Goal: Task Accomplishment & Management: Manage account settings

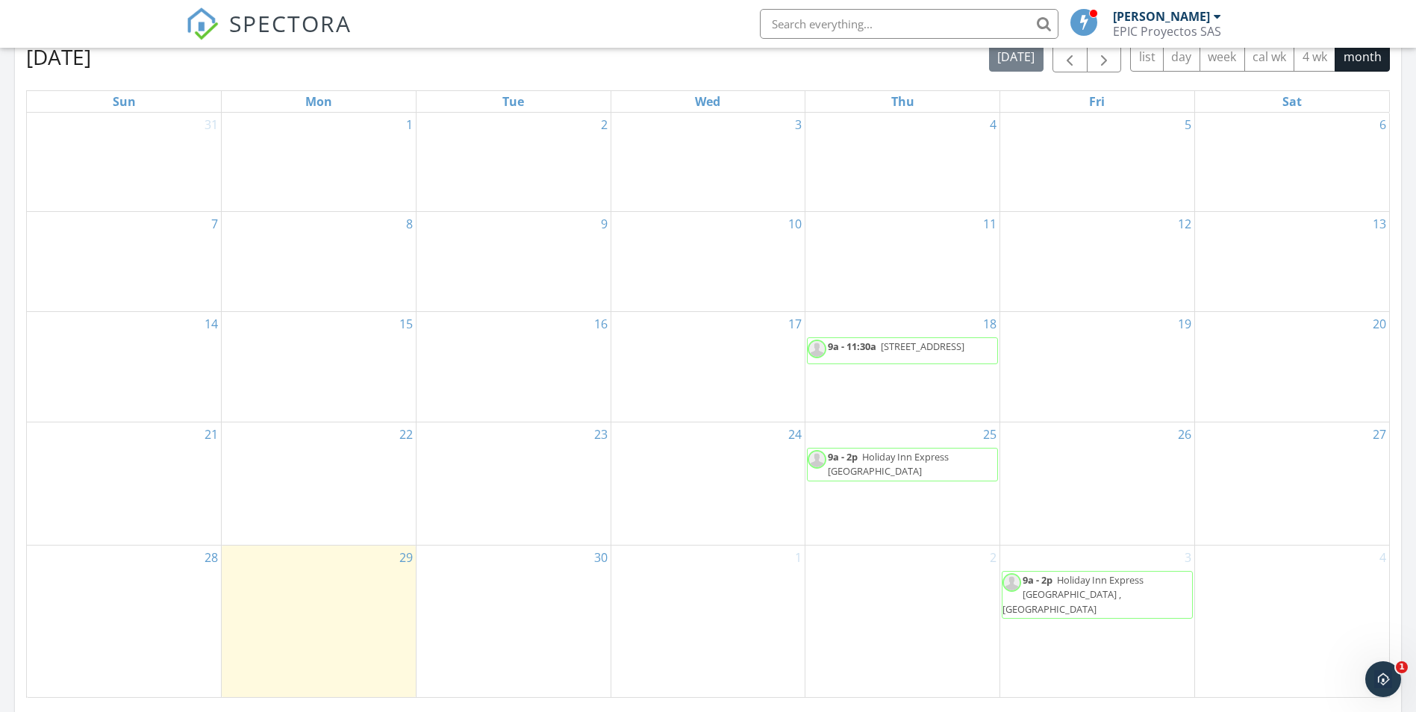
click at [930, 450] on span "Holiday Inn Express Barranquilla Buenavista , Barranquilla 080001" at bounding box center [888, 464] width 121 height 28
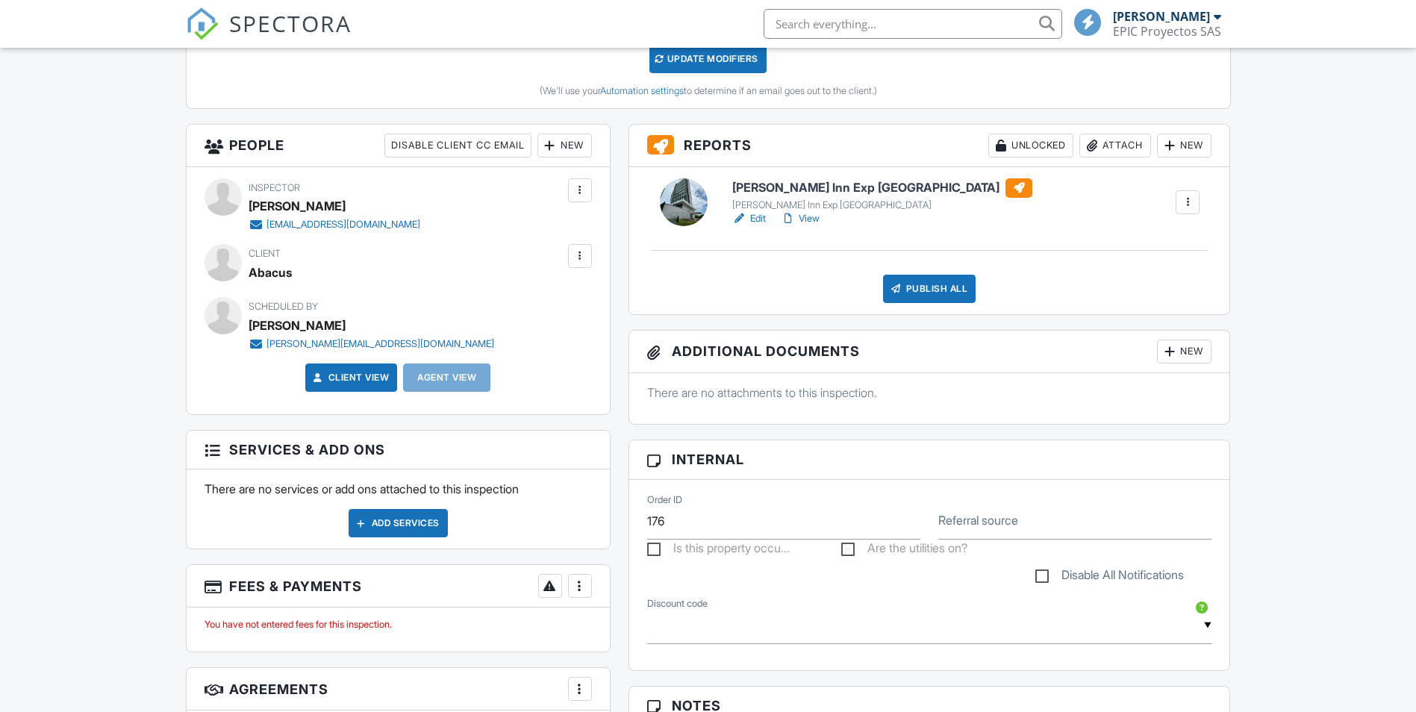
scroll to position [448, 0]
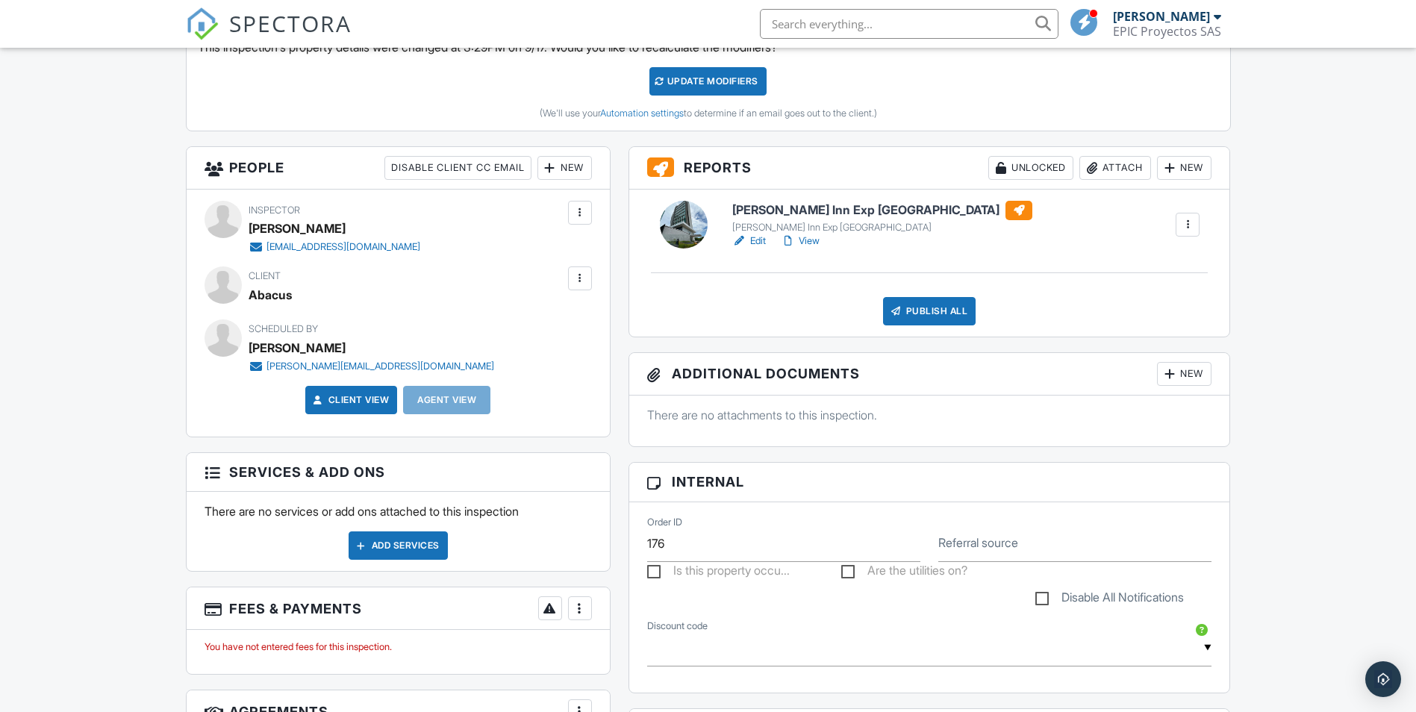
click at [768, 213] on h6 "Holliday Inn Exp Barranquilla" at bounding box center [882, 210] width 300 height 19
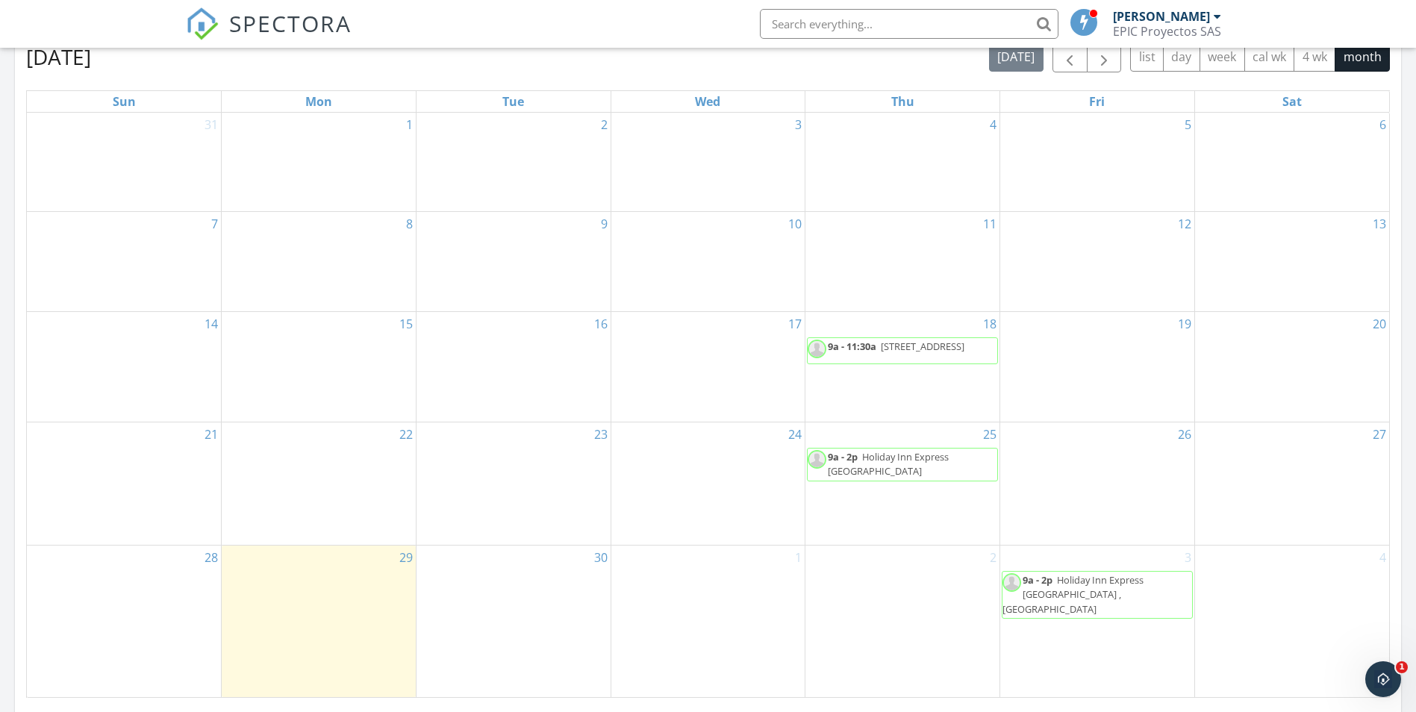
scroll to position [448, 0]
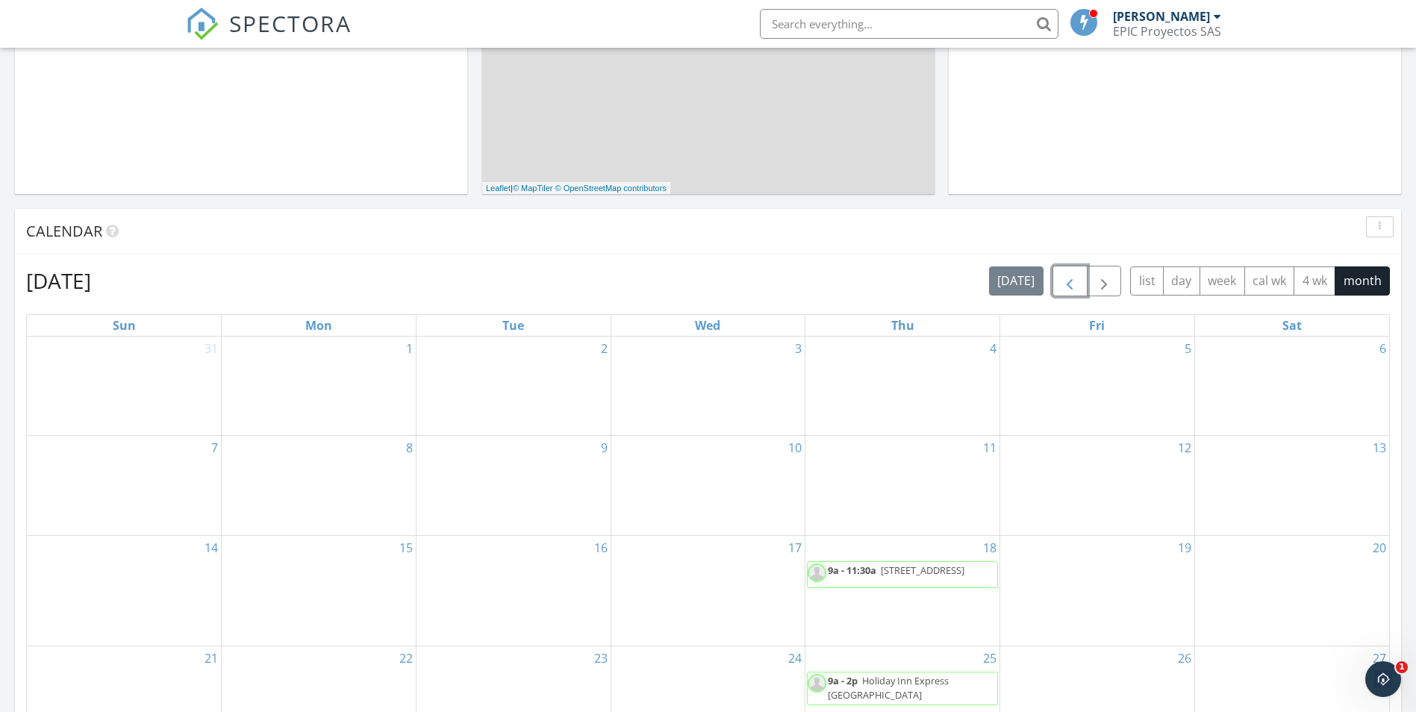
click at [1066, 279] on span "button" at bounding box center [1070, 282] width 18 height 18
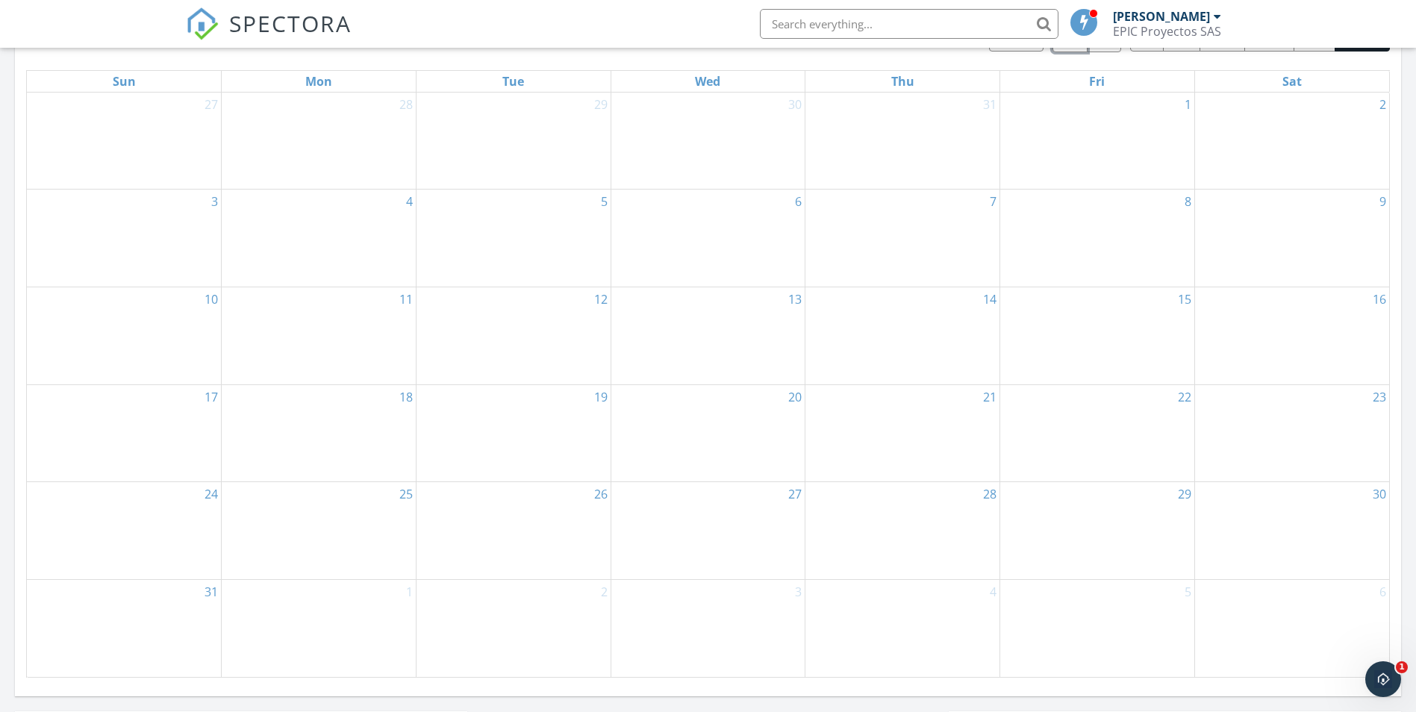
scroll to position [672, 0]
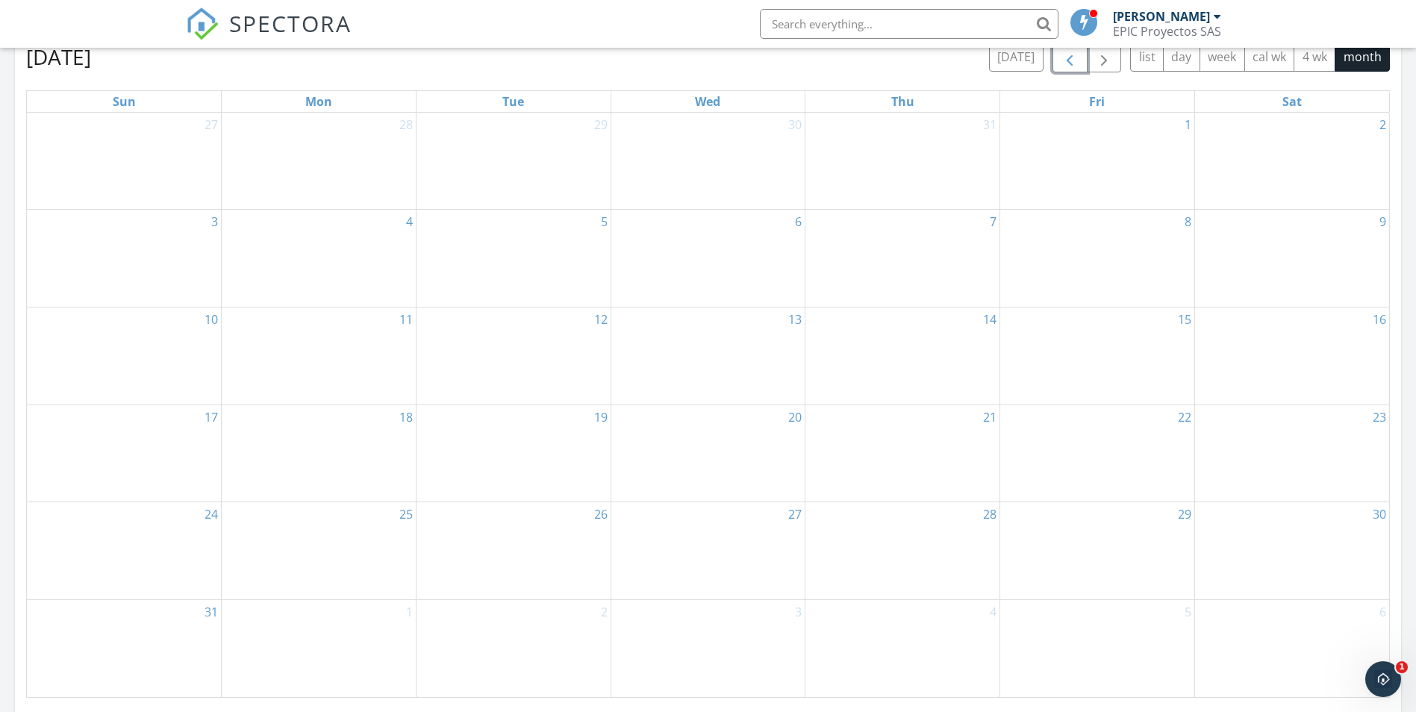
click at [1066, 61] on span "button" at bounding box center [1070, 58] width 18 height 18
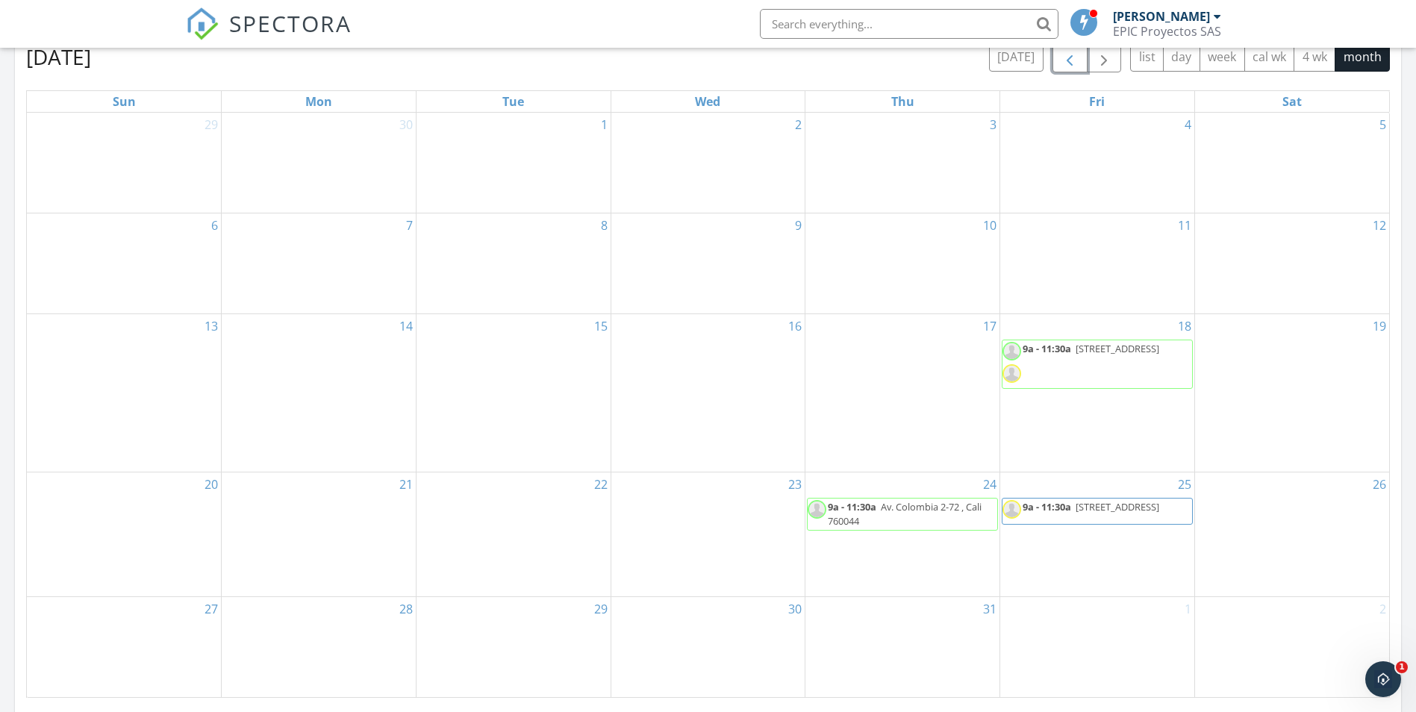
drag, startPoint x: 1080, startPoint y: 498, endPoint x: 1080, endPoint y: 514, distance: 15.7
click at [1080, 514] on span "9a - 11:30a [STREET_ADDRESS]" at bounding box center [1082, 511] width 159 height 22
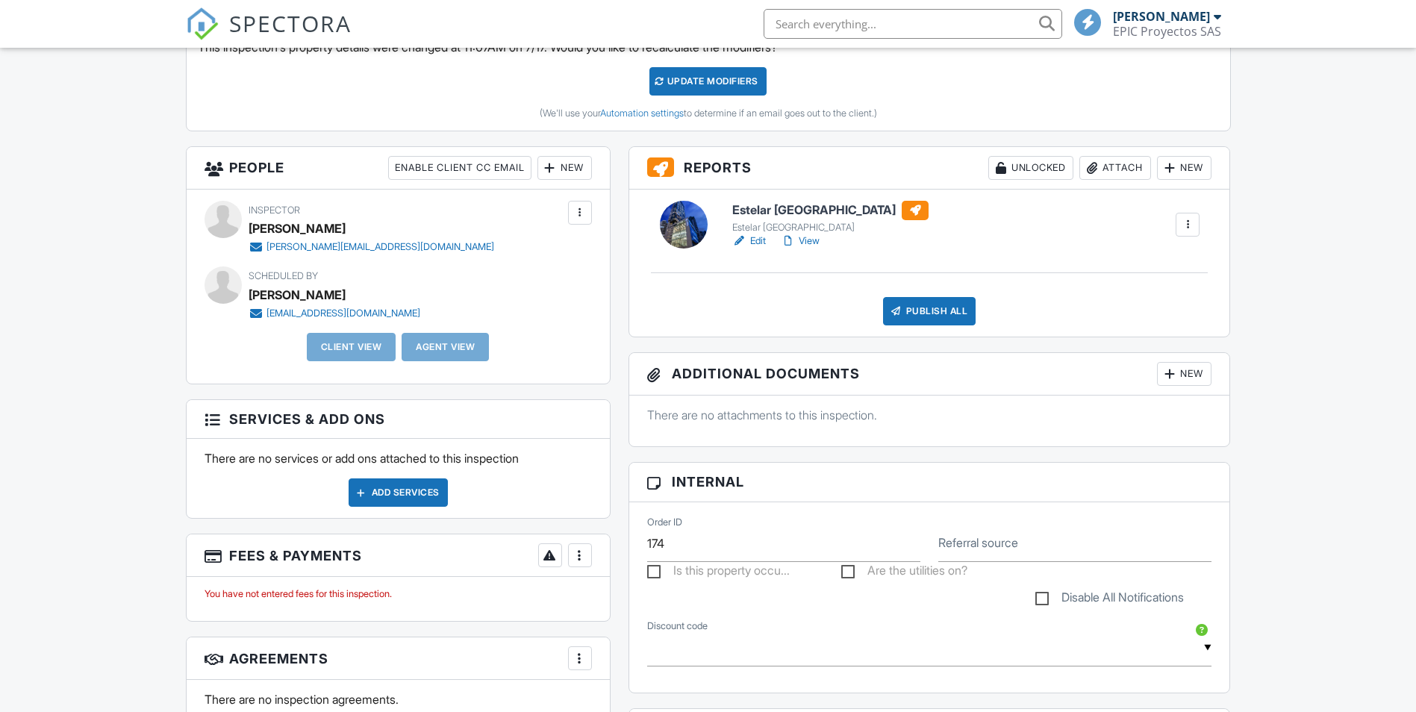
scroll to position [448, 0]
click at [771, 208] on h6 "Estelar [GEOGRAPHIC_DATA]" at bounding box center [830, 210] width 196 height 19
